Goal: Navigation & Orientation: Understand site structure

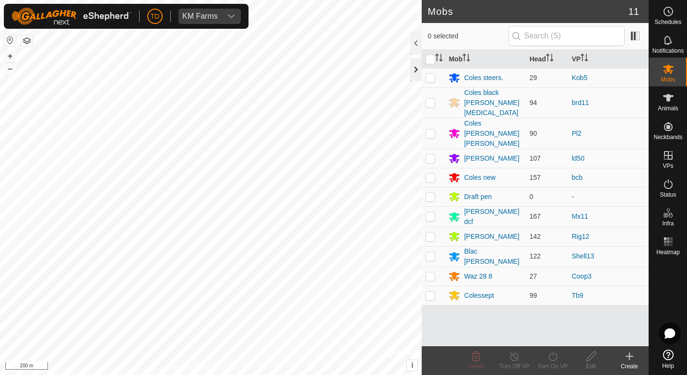
click at [412, 67] on div at bounding box center [416, 69] width 12 height 23
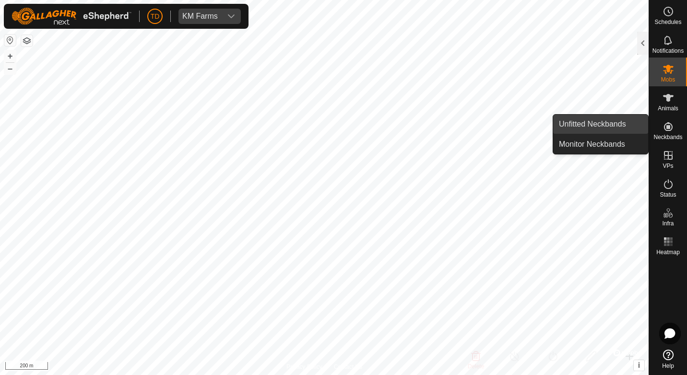
click at [597, 119] on link "Unfitted Neckbands" at bounding box center [600, 124] width 95 height 19
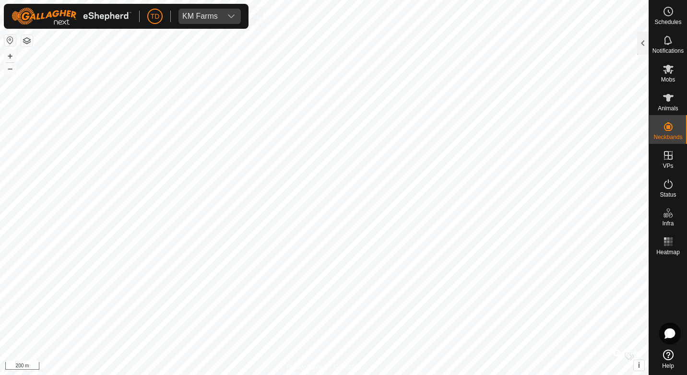
click at [231, 16] on icon "dropdown trigger" at bounding box center [232, 16] width 8 height 8
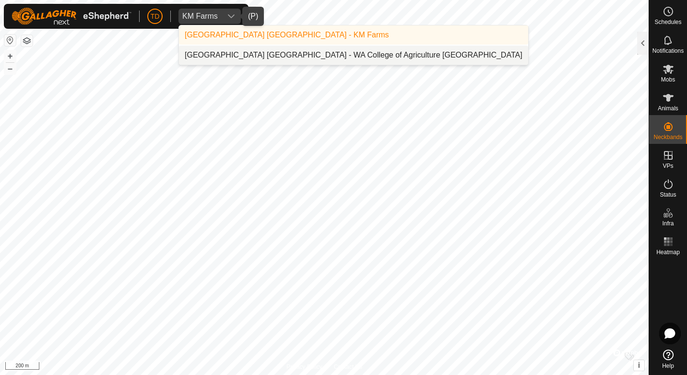
click at [277, 54] on li "[GEOGRAPHIC_DATA] [GEOGRAPHIC_DATA] - WA College of Agriculture [GEOGRAPHIC_DAT…" at bounding box center [353, 55] width 349 height 19
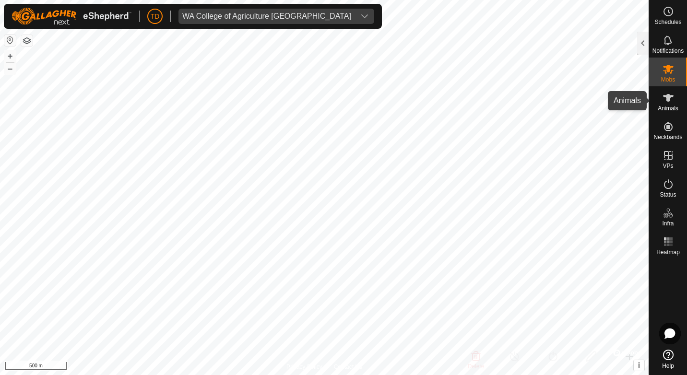
click at [667, 100] on icon at bounding box center [668, 98] width 11 height 8
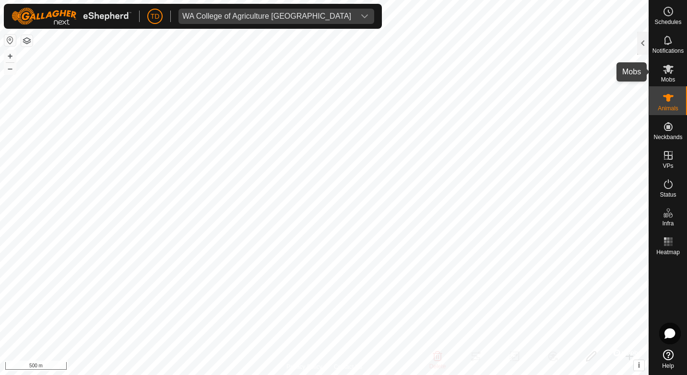
click at [669, 68] on icon at bounding box center [668, 69] width 11 height 9
click at [641, 40] on div at bounding box center [643, 43] width 12 height 23
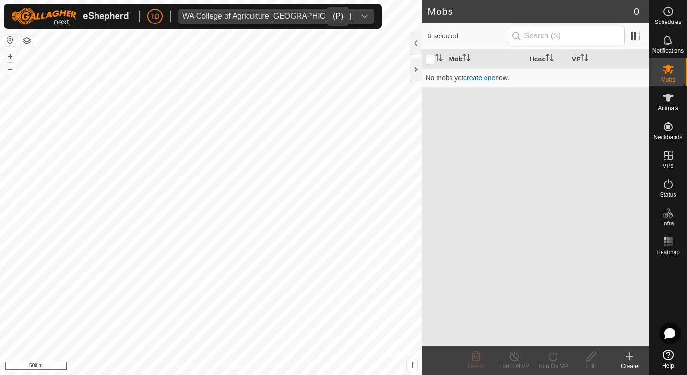
click at [361, 17] on icon "dropdown trigger" at bounding box center [365, 16] width 8 height 8
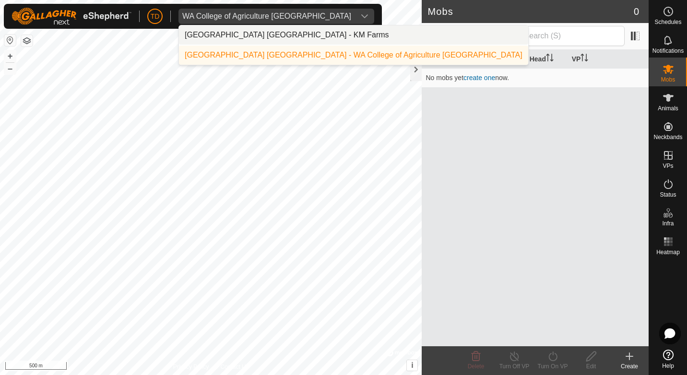
click at [292, 31] on li "[GEOGRAPHIC_DATA] [GEOGRAPHIC_DATA] - KM Farms" at bounding box center [353, 34] width 349 height 19
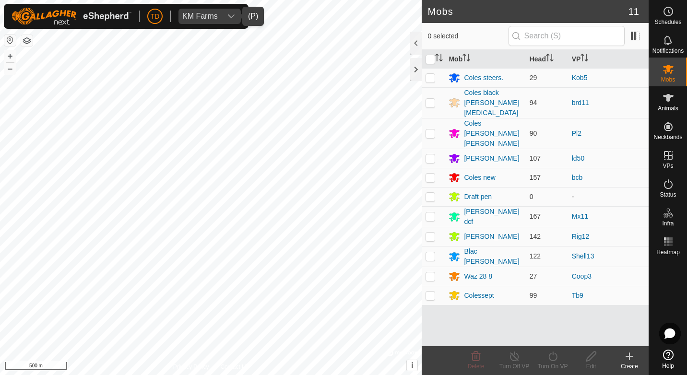
click at [228, 17] on icon "dropdown trigger" at bounding box center [232, 16] width 8 height 8
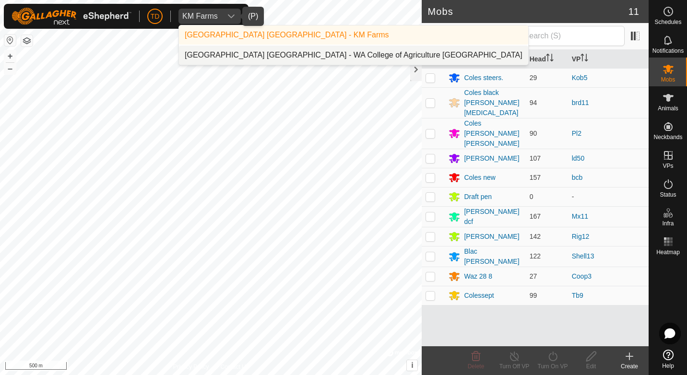
click at [250, 55] on li "[GEOGRAPHIC_DATA] [GEOGRAPHIC_DATA] - WA College of Agriculture [GEOGRAPHIC_DAT…" at bounding box center [353, 55] width 349 height 19
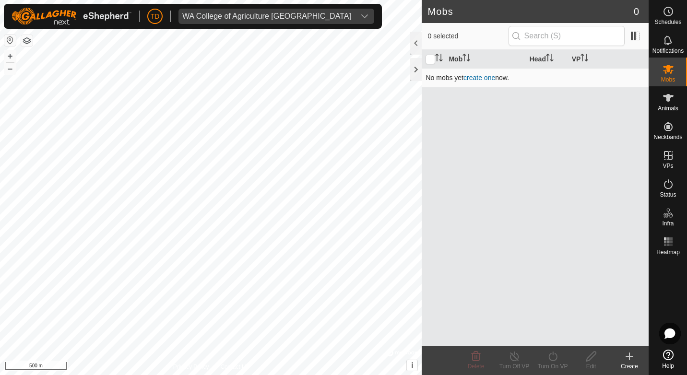
click at [481, 79] on link "create one" at bounding box center [480, 78] width 32 height 8
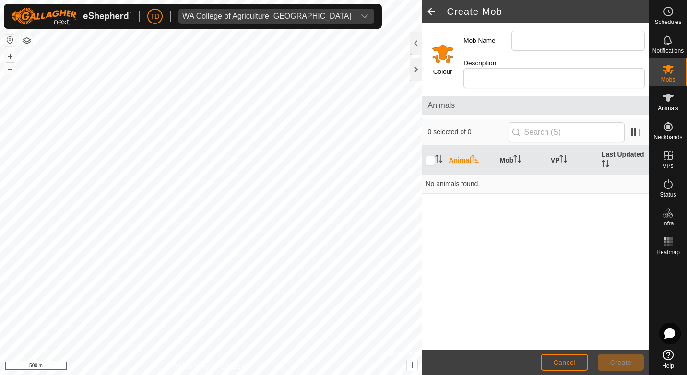
click at [433, 7] on span at bounding box center [431, 11] width 19 height 23
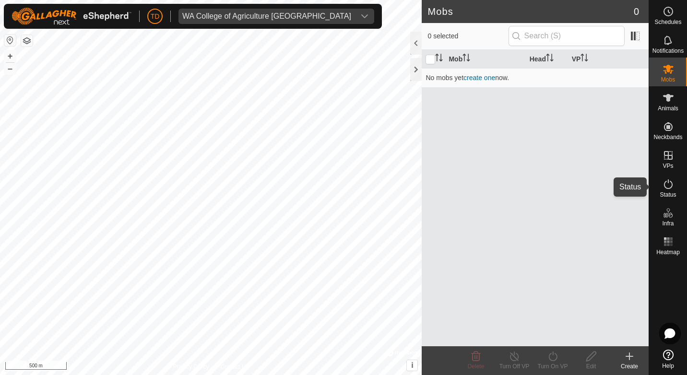
click at [671, 184] on icon at bounding box center [669, 185] width 12 height 12
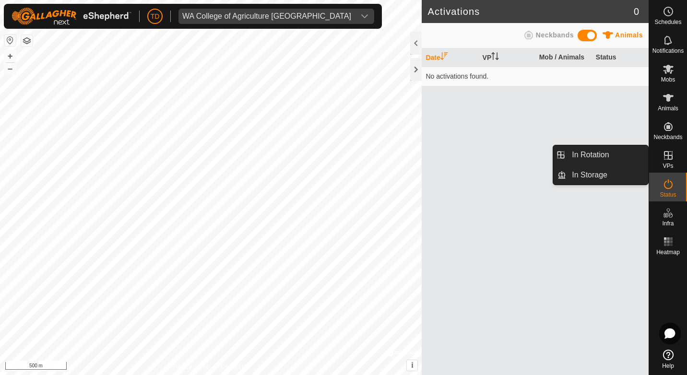
click at [675, 158] on es-virtualpaddocks-svg-icon at bounding box center [668, 155] width 17 height 15
click at [595, 152] on link "In Rotation" at bounding box center [607, 154] width 82 height 19
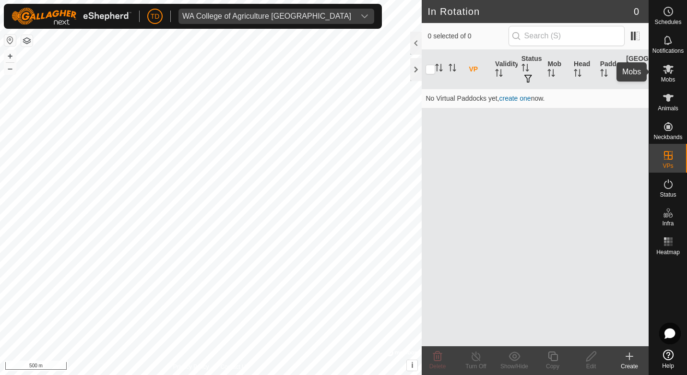
click at [668, 70] on icon at bounding box center [668, 69] width 11 height 9
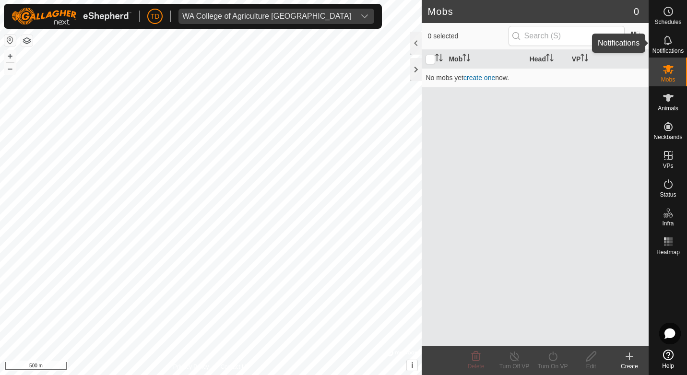
click at [679, 41] on div "Notifications" at bounding box center [668, 43] width 38 height 29
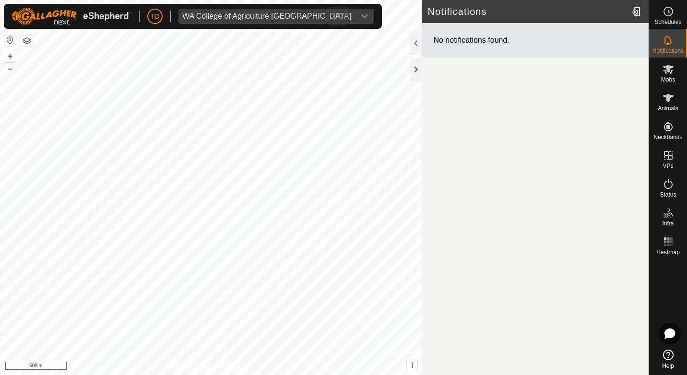
click at [355, 10] on div "dropdown trigger" at bounding box center [364, 16] width 19 height 15
click at [641, 10] on div at bounding box center [637, 11] width 19 height 27
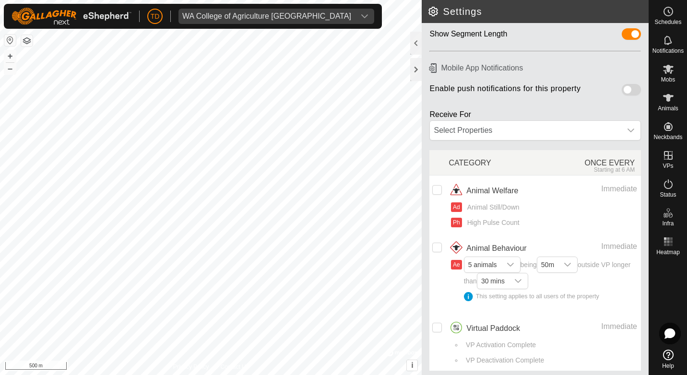
scroll to position [75, 0]
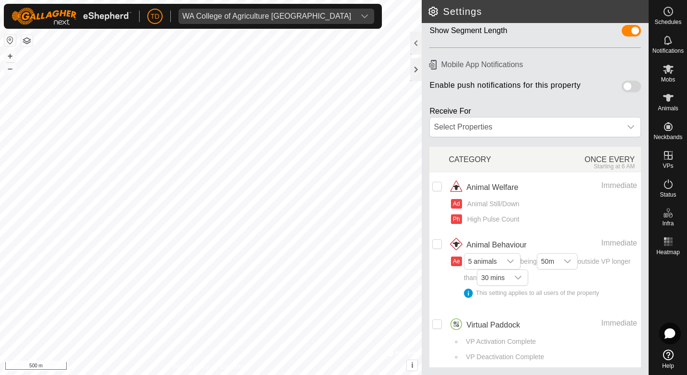
click at [551, 12] on h2 "Settings" at bounding box center [538, 12] width 221 height 12
drag, startPoint x: 514, startPoint y: 9, endPoint x: 549, endPoint y: 8, distance: 35.5
click at [555, 5] on header "Settings" at bounding box center [535, 11] width 227 height 23
click at [419, 67] on div at bounding box center [416, 69] width 12 height 23
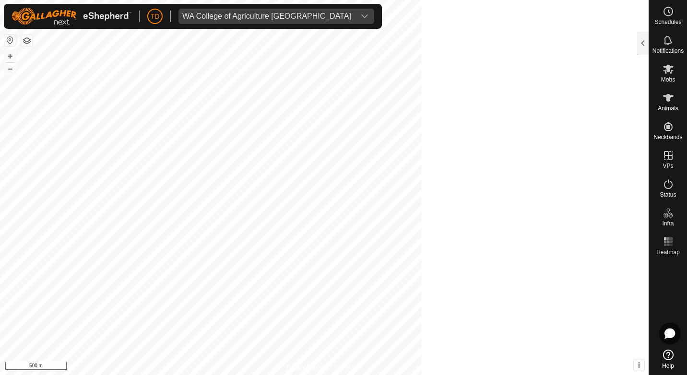
scroll to position [107, 0]
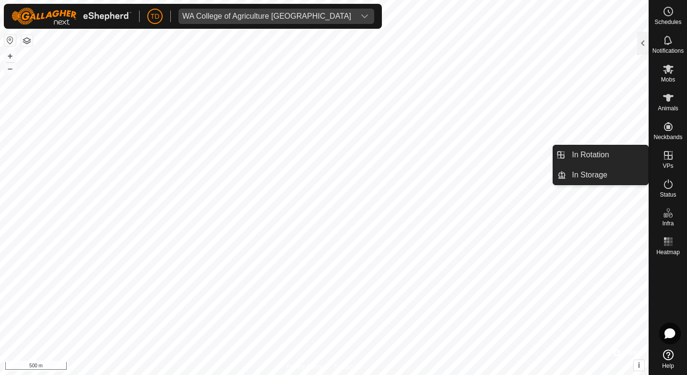
click at [668, 157] on icon at bounding box center [668, 155] width 9 height 9
click at [596, 154] on link "In Rotation" at bounding box center [607, 154] width 82 height 19
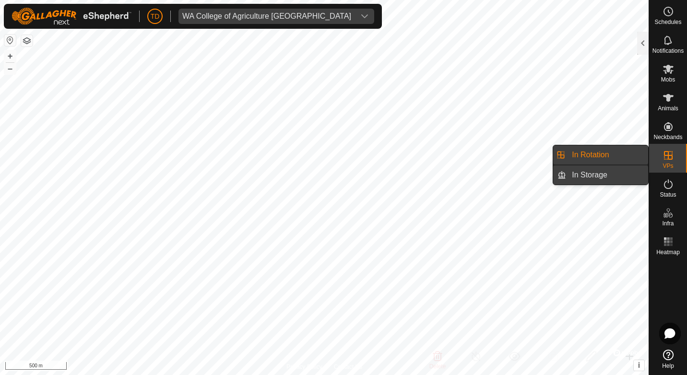
click at [598, 175] on link "In Storage" at bounding box center [607, 175] width 82 height 19
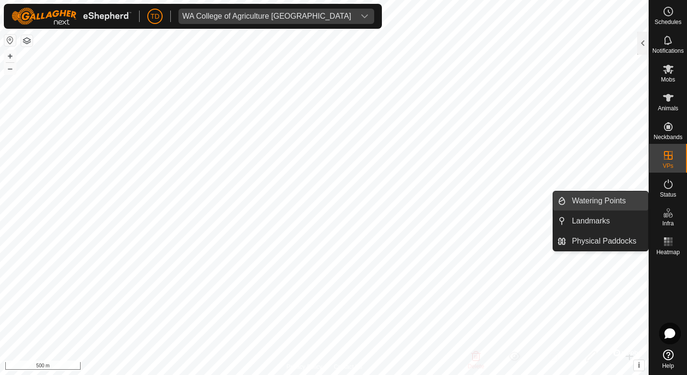
click at [628, 199] on link "Watering Points" at bounding box center [607, 201] width 82 height 19
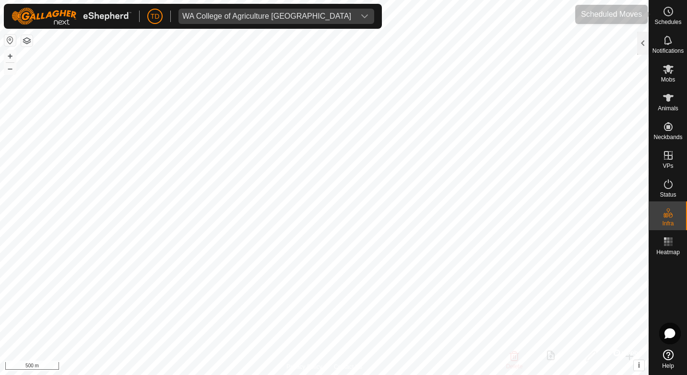
click at [667, 10] on icon at bounding box center [669, 12] width 12 height 12
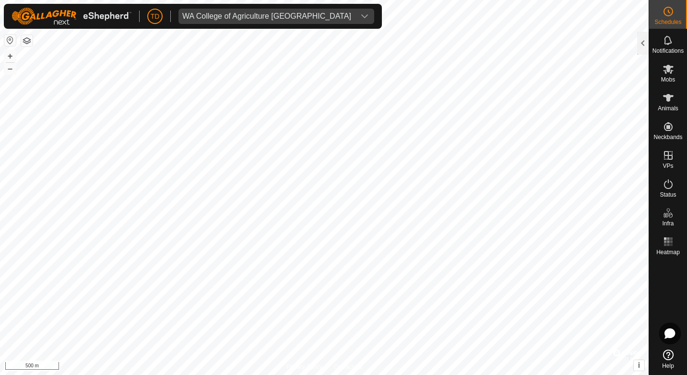
click at [665, 11] on icon at bounding box center [669, 12] width 12 height 12
click at [656, 10] on div "Schedules" at bounding box center [668, 14] width 38 height 29
click at [644, 47] on div at bounding box center [643, 43] width 12 height 23
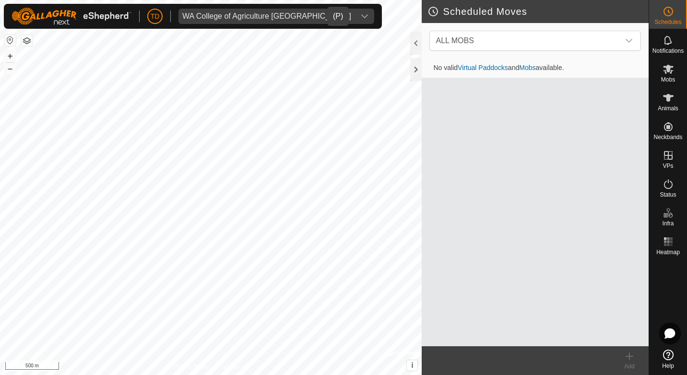
click at [355, 10] on div "dropdown trigger" at bounding box center [364, 16] width 19 height 15
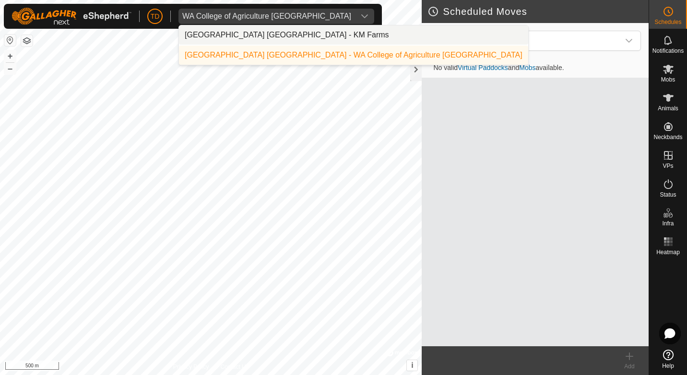
click at [296, 34] on li "[GEOGRAPHIC_DATA] [GEOGRAPHIC_DATA] - KM Farms" at bounding box center [353, 34] width 349 height 19
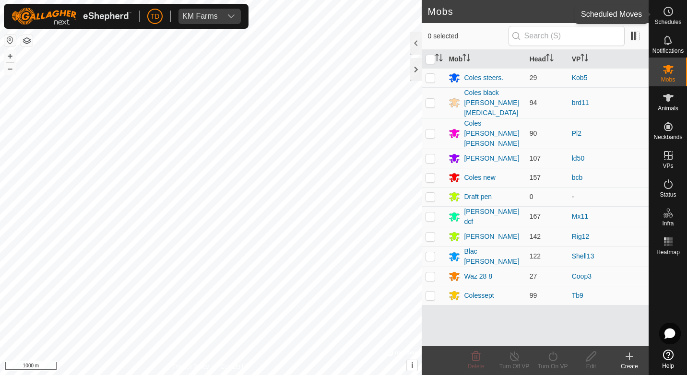
click at [676, 16] on es-schedule-vp-svg-icon at bounding box center [668, 11] width 17 height 15
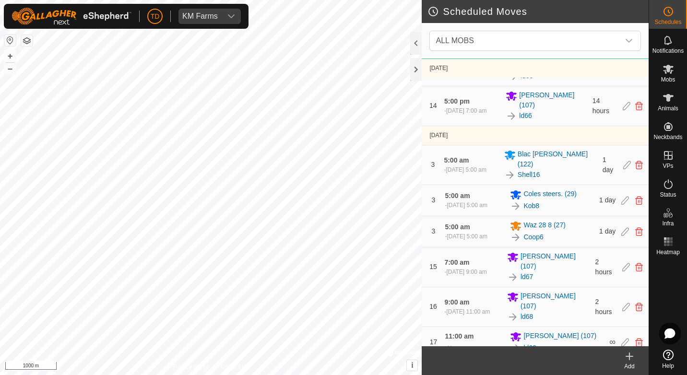
scroll to position [1526, 0]
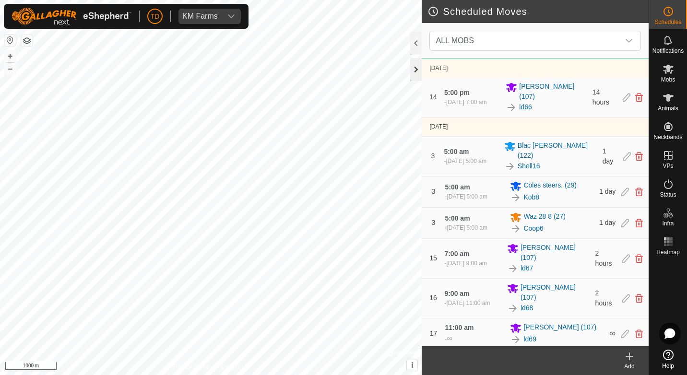
click at [416, 68] on div at bounding box center [416, 69] width 12 height 23
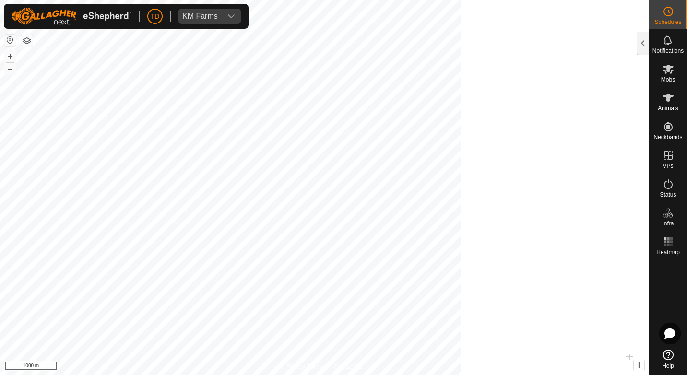
scroll to position [9335, 0]
click at [236, 22] on div "dropdown trigger" at bounding box center [231, 16] width 19 height 15
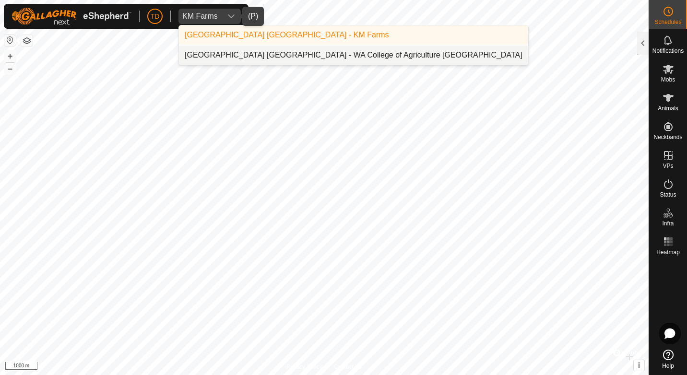
click at [267, 56] on li "[GEOGRAPHIC_DATA] [GEOGRAPHIC_DATA] - WA College of Agriculture [GEOGRAPHIC_DAT…" at bounding box center [353, 55] width 349 height 19
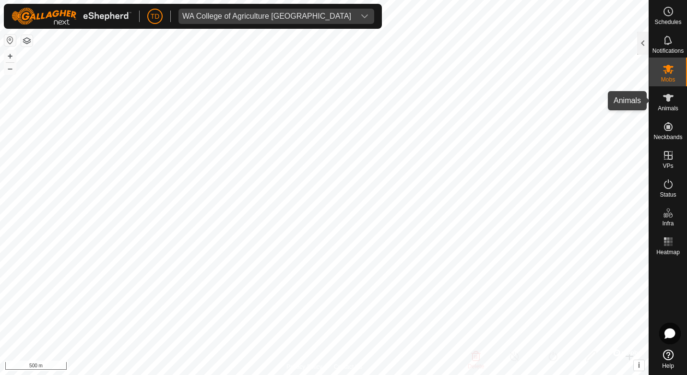
click at [668, 100] on icon at bounding box center [668, 98] width 11 height 8
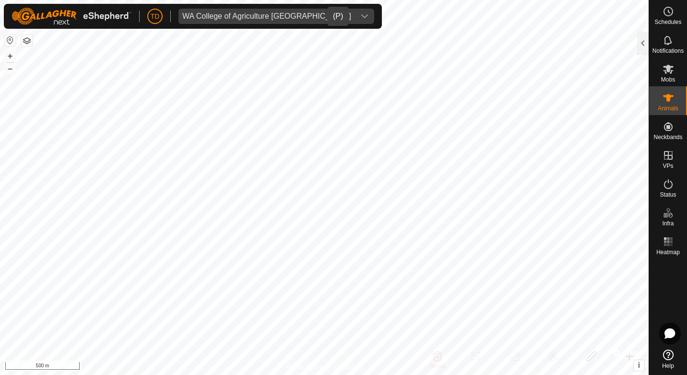
click at [355, 12] on div "dropdown trigger" at bounding box center [364, 16] width 19 height 15
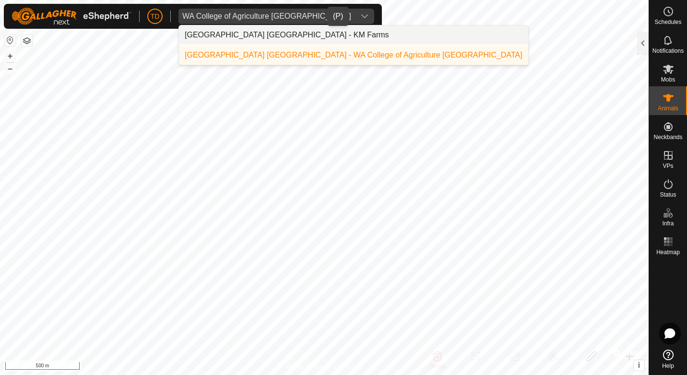
click at [293, 32] on li "[GEOGRAPHIC_DATA] [GEOGRAPHIC_DATA] - KM Farms" at bounding box center [353, 34] width 349 height 19
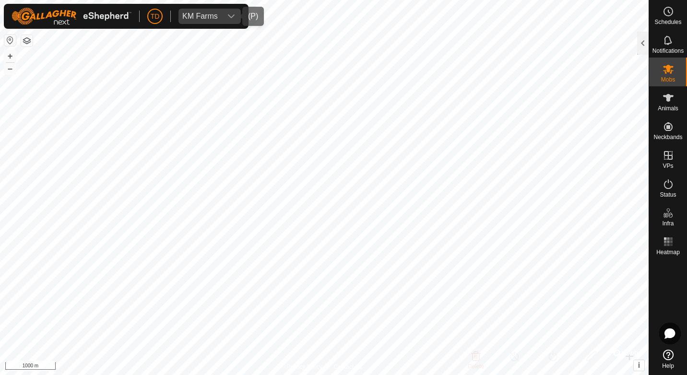
click at [228, 14] on icon "dropdown trigger" at bounding box center [232, 16] width 8 height 8
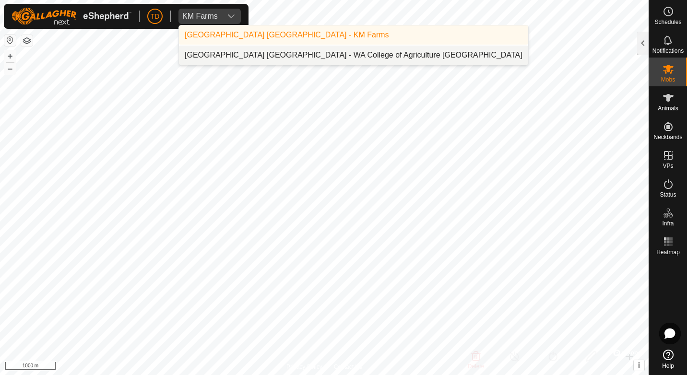
click at [228, 52] on li "[GEOGRAPHIC_DATA] [GEOGRAPHIC_DATA] - WA College of Agriculture [GEOGRAPHIC_DAT…" at bounding box center [353, 55] width 349 height 19
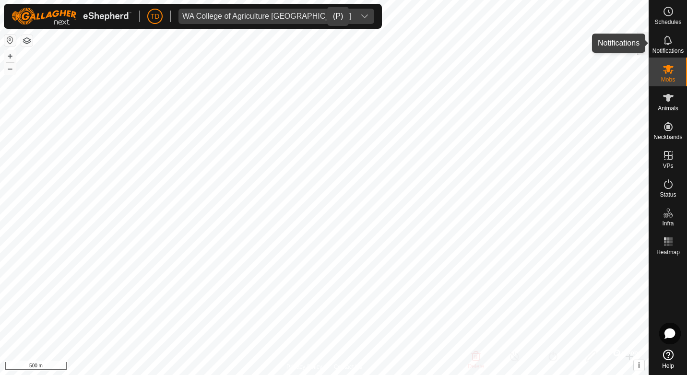
click at [673, 42] on icon at bounding box center [669, 41] width 12 height 12
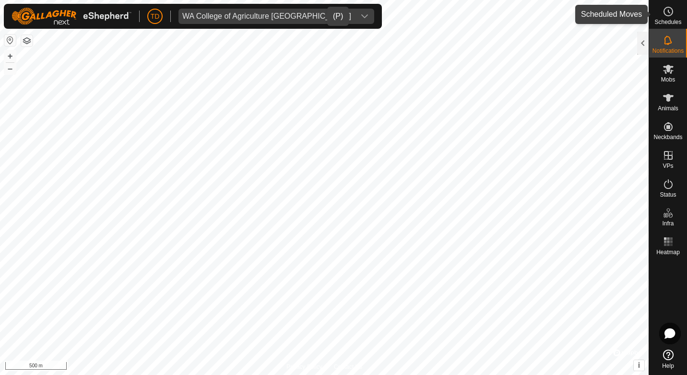
click at [672, 16] on icon at bounding box center [669, 12] width 12 height 12
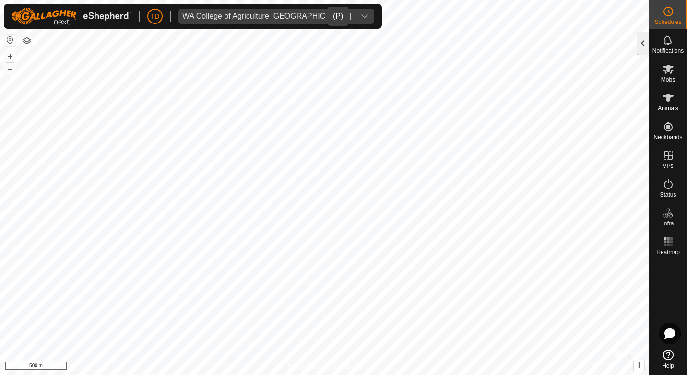
click at [643, 40] on div at bounding box center [643, 43] width 12 height 23
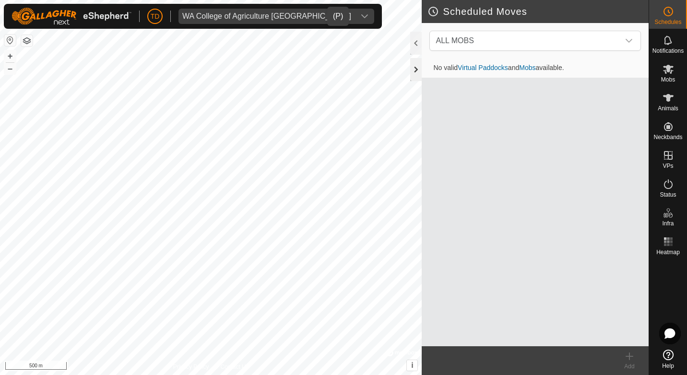
click at [417, 66] on div at bounding box center [416, 69] width 12 height 23
